Goal: Complete application form

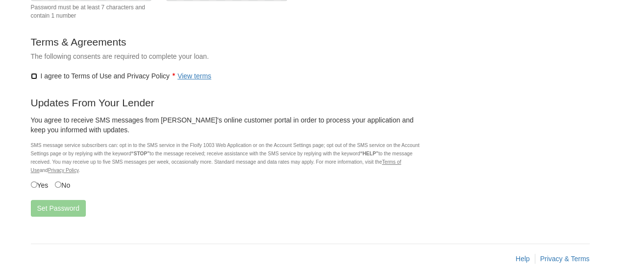
scroll to position [152, 0]
click at [37, 188] on label "Yes" at bounding box center [40, 185] width 18 height 11
click at [61, 210] on button "Set Password" at bounding box center [58, 209] width 55 height 17
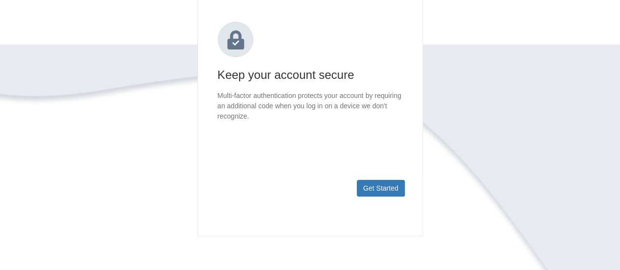
scroll to position [134, 0]
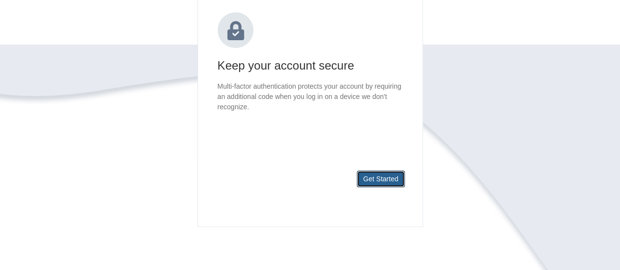
click at [378, 184] on button "Get Started" at bounding box center [381, 179] width 48 height 17
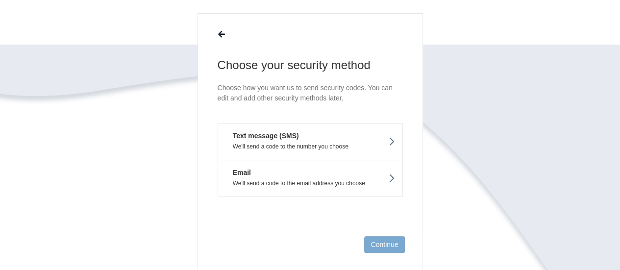
scroll to position [63, 0]
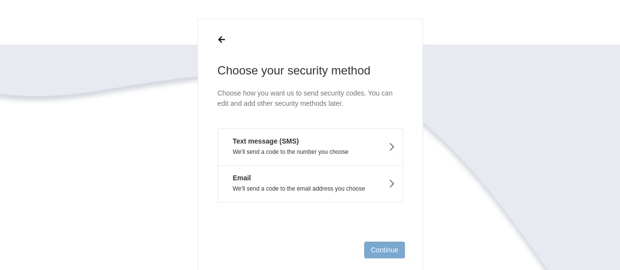
click at [319, 186] on p "We'll send a code to the email address you choose" at bounding box center [310, 188] width 170 height 7
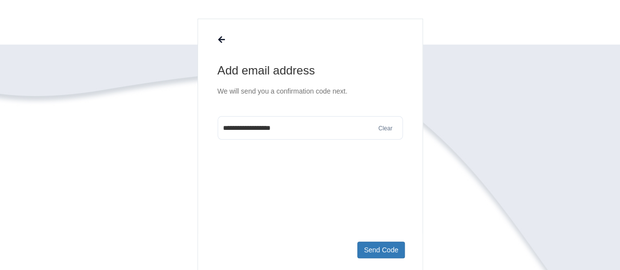
type input "**********"
click at [385, 243] on button "Send Code" at bounding box center [380, 250] width 47 height 17
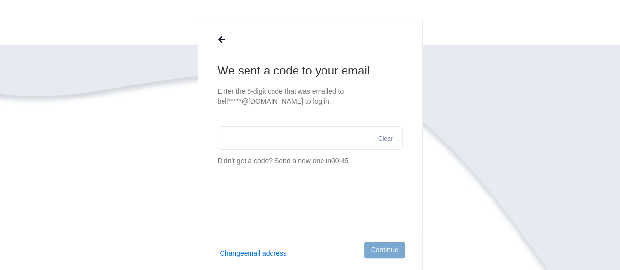
click at [245, 141] on input "text" at bounding box center [310, 138] width 185 height 24
type input "******"
click at [385, 254] on button "Continue" at bounding box center [384, 250] width 40 height 17
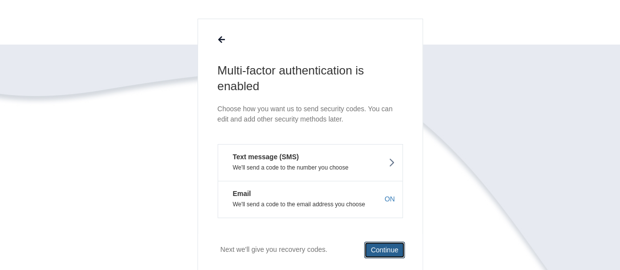
click at [384, 246] on button "Continue" at bounding box center [384, 250] width 40 height 17
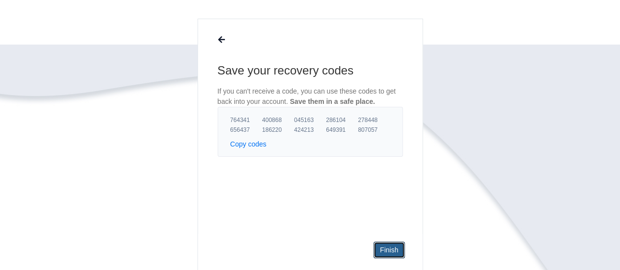
click at [384, 246] on link "Finish" at bounding box center [389, 250] width 31 height 17
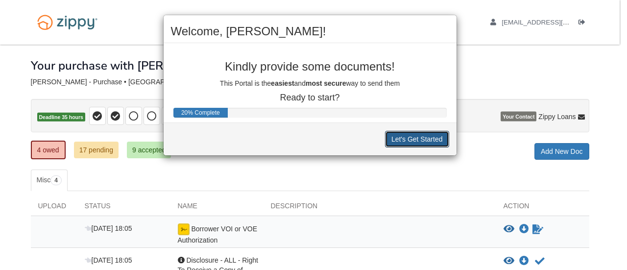
click at [423, 135] on button "Let's Get Started" at bounding box center [417, 139] width 64 height 17
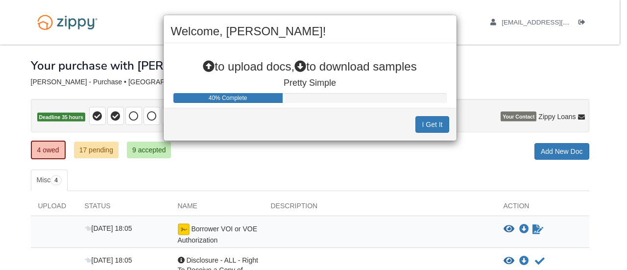
click at [423, 134] on div "I Get It" at bounding box center [310, 124] width 293 height 33
click at [424, 131] on button "I Get It" at bounding box center [432, 124] width 33 height 17
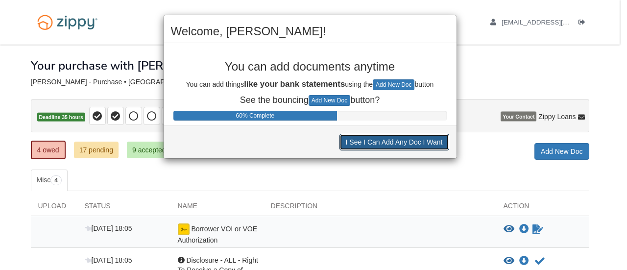
click at [412, 145] on button "I See I Can Add Any Doc I Want" at bounding box center [395, 142] width 110 height 17
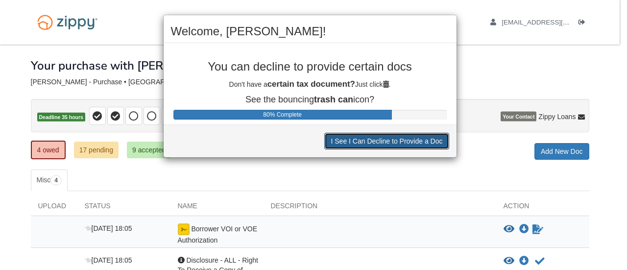
click at [404, 138] on button "I See I Can Decline to Provide a Doc" at bounding box center [387, 141] width 125 height 17
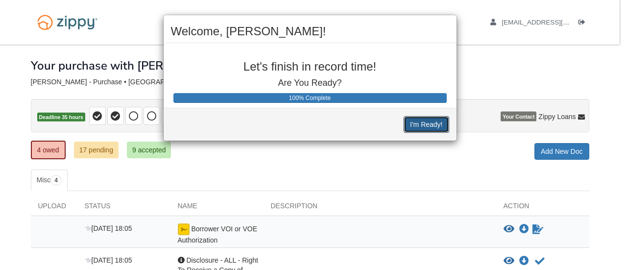
click at [420, 124] on button "I'm Ready!" at bounding box center [426, 124] width 45 height 17
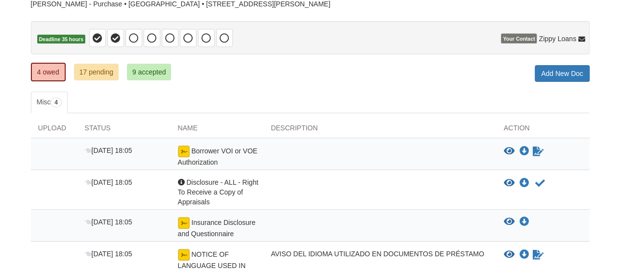
scroll to position [84, 0]
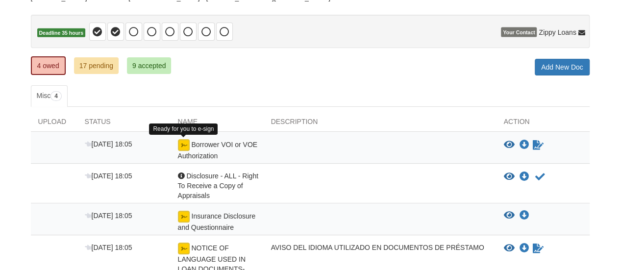
click at [181, 142] on img at bounding box center [184, 145] width 12 height 12
click at [179, 140] on img at bounding box center [184, 145] width 12 height 12
click at [183, 149] on img at bounding box center [184, 145] width 12 height 12
click at [181, 139] on img at bounding box center [184, 145] width 12 height 12
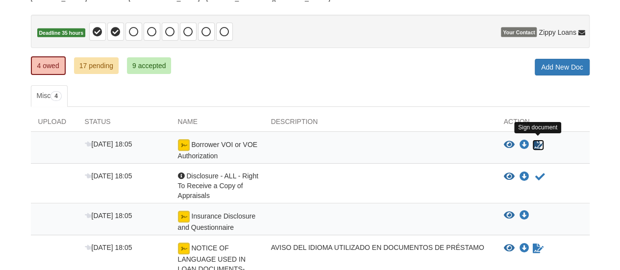
click at [534, 140] on icon "Sign Form" at bounding box center [538, 145] width 11 height 10
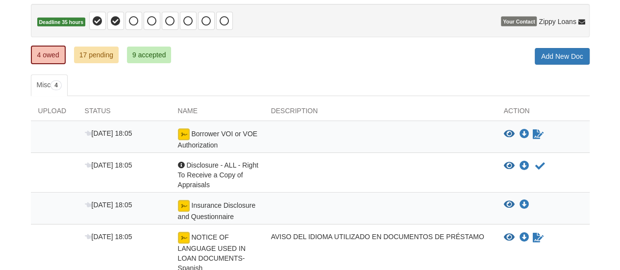
scroll to position [96, 0]
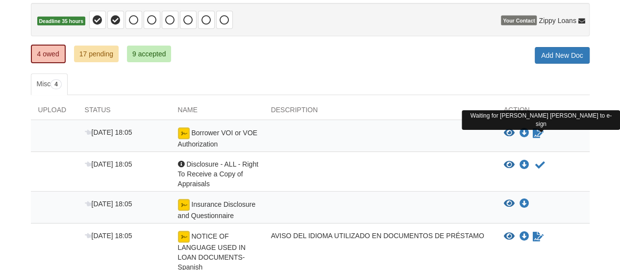
click at [538, 131] on icon "Waiting for your co-borrower to e-sign" at bounding box center [538, 133] width 11 height 10
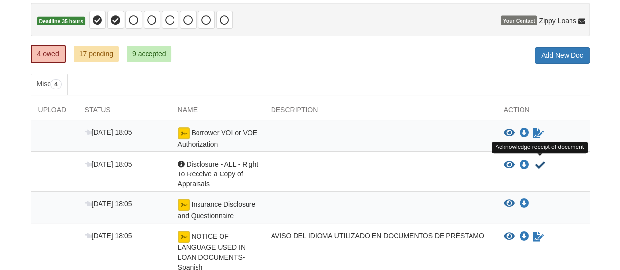
click at [538, 166] on icon "Acknowledge receipt of document" at bounding box center [540, 165] width 10 height 10
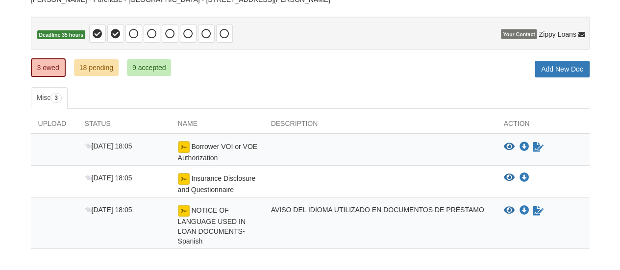
scroll to position [83, 0]
click at [100, 66] on link "18 pending" at bounding box center [96, 67] width 45 height 17
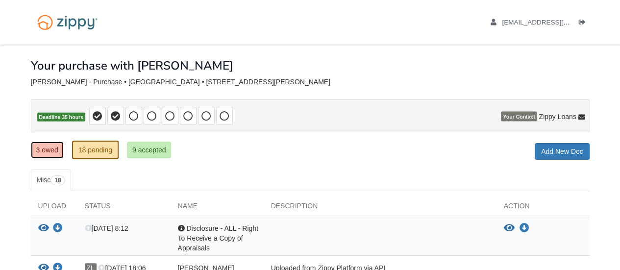
click at [50, 143] on link "3 owed" at bounding box center [47, 150] width 33 height 17
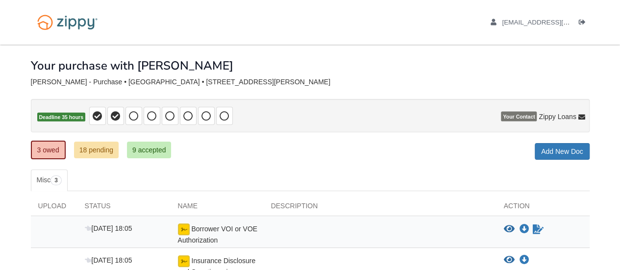
click at [206, 167] on div "× × × Pending Add Document Notice document will be included in the email sent t…" at bounding box center [310, 203] width 559 height 316
